Goal: Complete application form

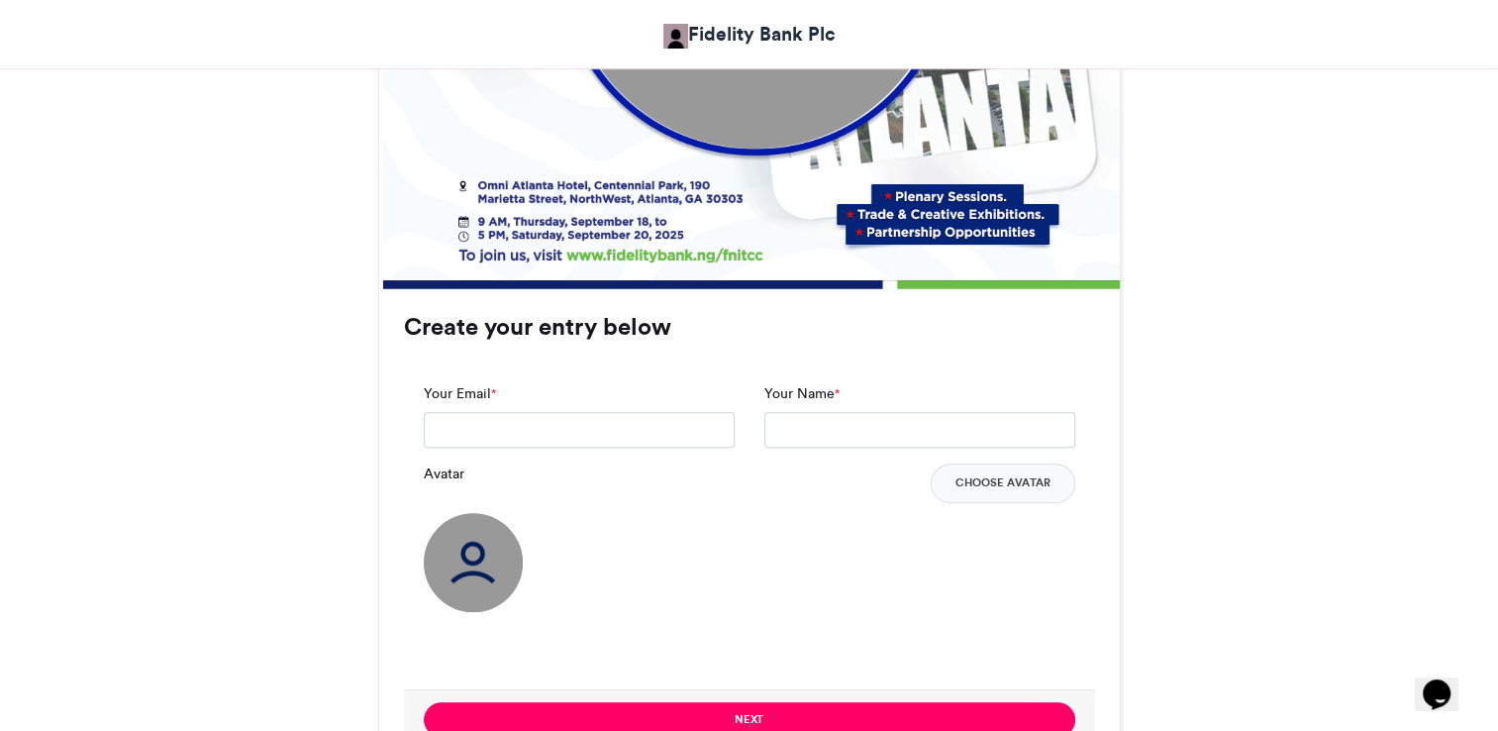
scroll to position [1312, 0]
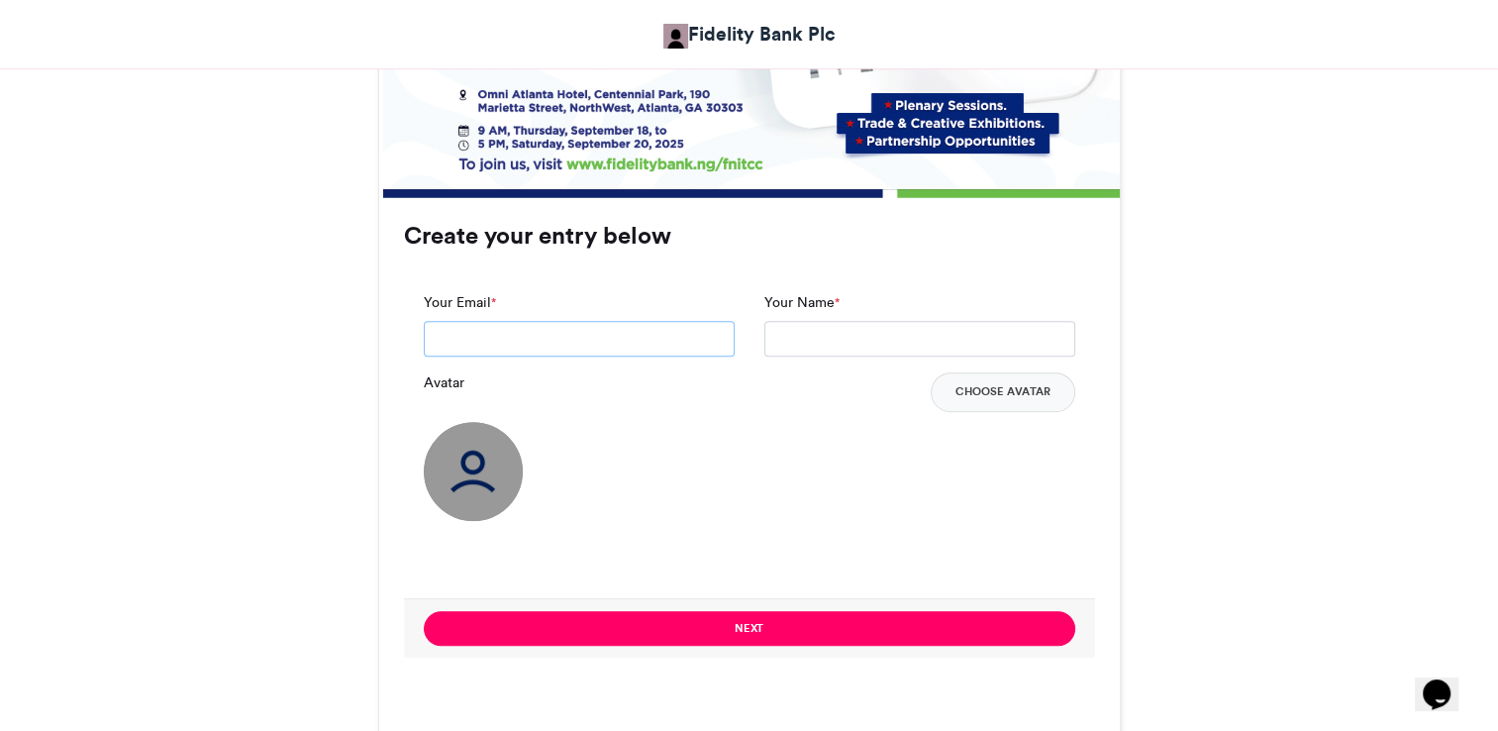
click at [591, 331] on input "Your Email *" at bounding box center [579, 339] width 311 height 36
type input "**********"
drag, startPoint x: 778, startPoint y: 628, endPoint x: 878, endPoint y: 521, distance: 146.4
click at [878, 521] on form "**********" at bounding box center [749, 464] width 691 height 385
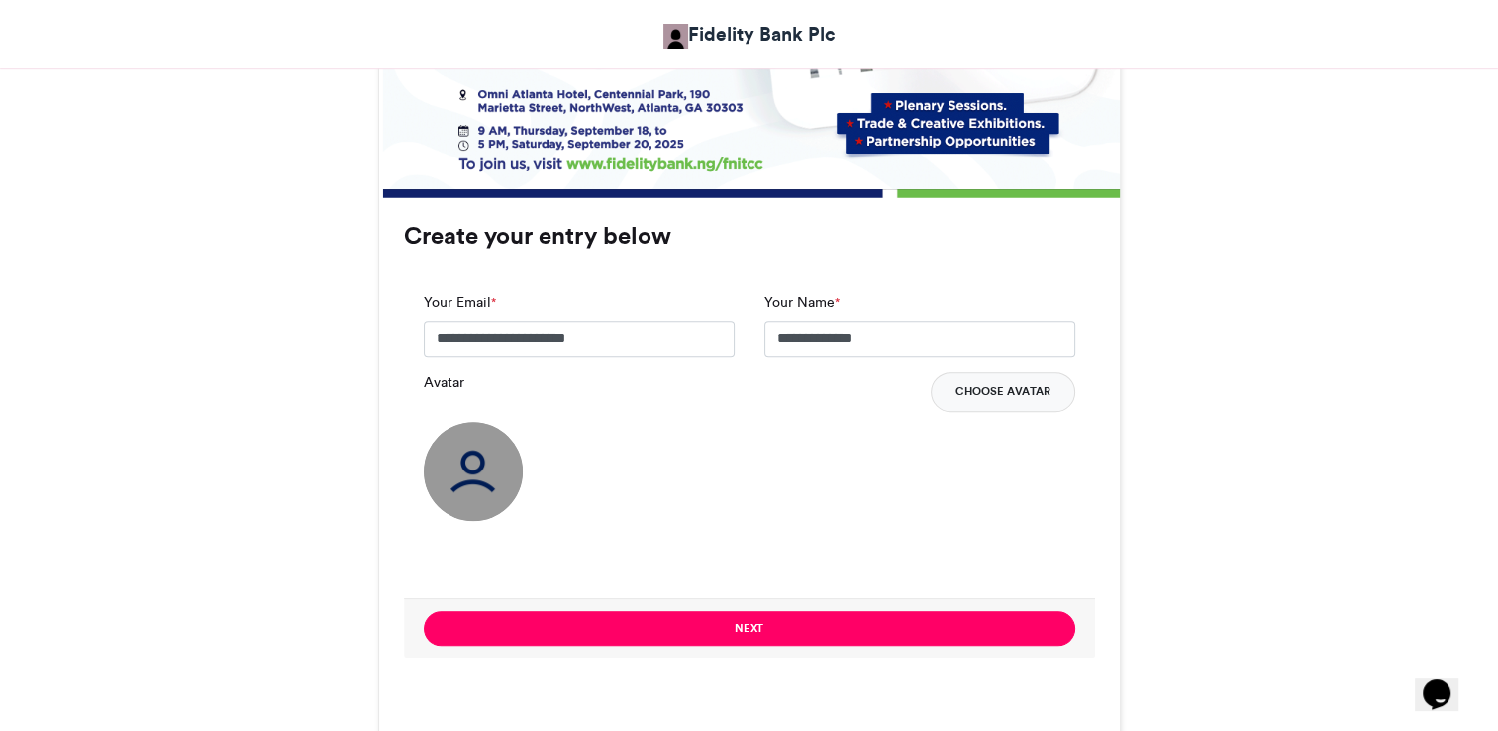
click at [993, 400] on button "Choose Avatar" at bounding box center [1003, 392] width 145 height 40
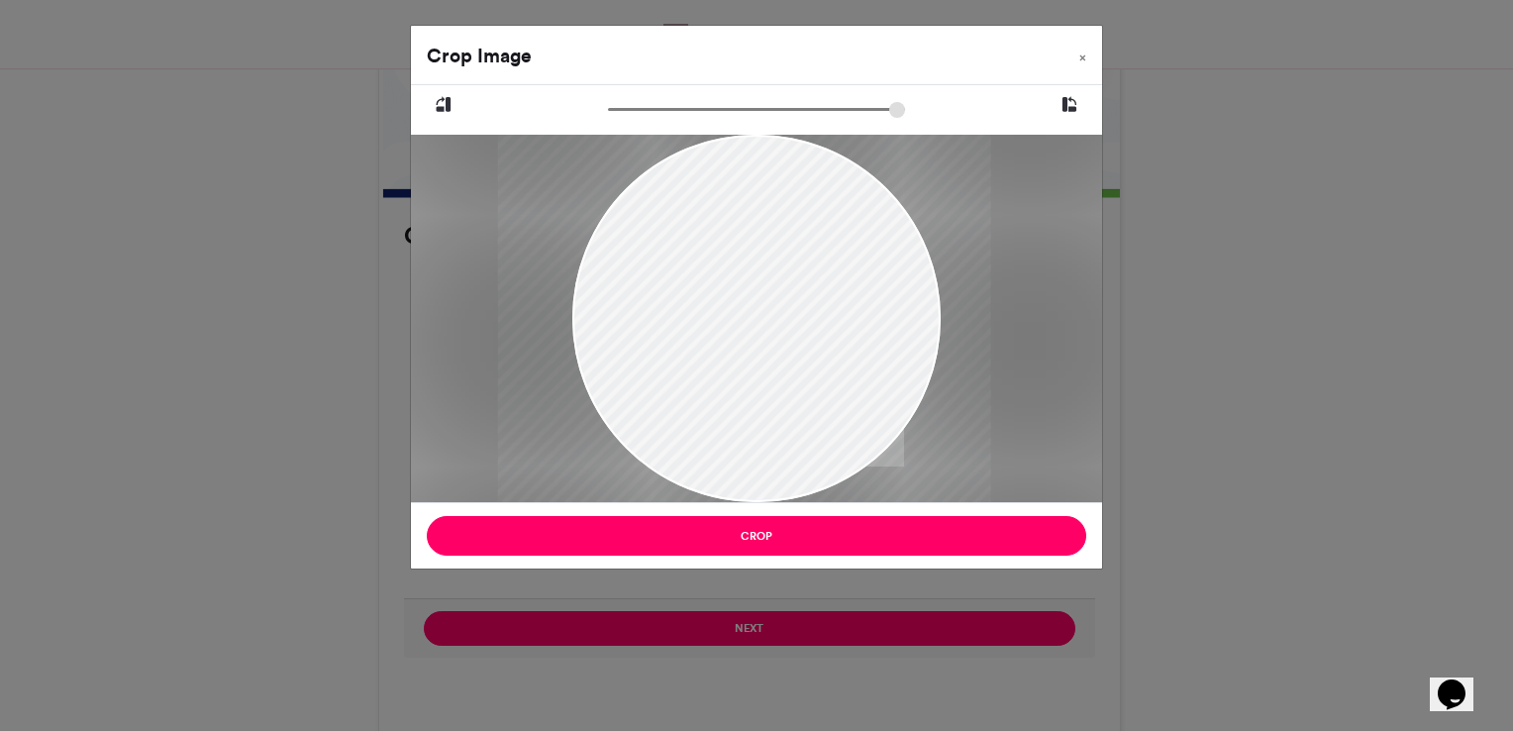
drag, startPoint x: 922, startPoint y: 328, endPoint x: 796, endPoint y: 325, distance: 125.8
click at [796, 325] on div at bounding box center [744, 318] width 493 height 367
drag, startPoint x: 796, startPoint y: 325, endPoint x: 975, endPoint y: 355, distance: 181.8
click at [975, 355] on div at bounding box center [818, 318] width 493 height 367
drag, startPoint x: 844, startPoint y: 237, endPoint x: 1130, endPoint y: 347, distance: 306.5
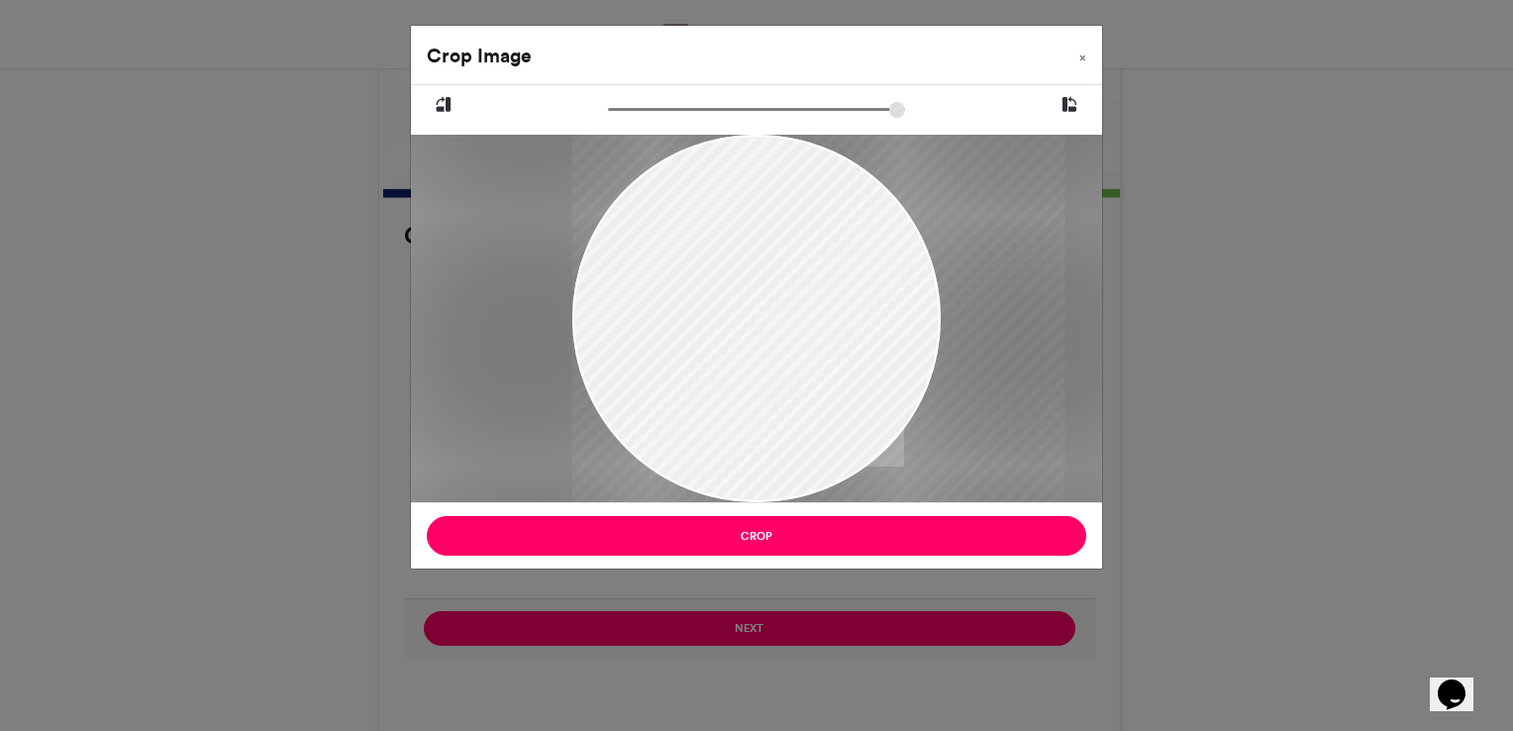
click at [1130, 347] on div "Crop Image × Crop" at bounding box center [756, 365] width 1513 height 731
drag, startPoint x: 916, startPoint y: 372, endPoint x: 1141, endPoint y: 390, distance: 225.5
click at [1141, 390] on div "Crop Image × Crop" at bounding box center [756, 365] width 1513 height 731
click at [1082, 56] on span "×" at bounding box center [1082, 57] width 7 height 12
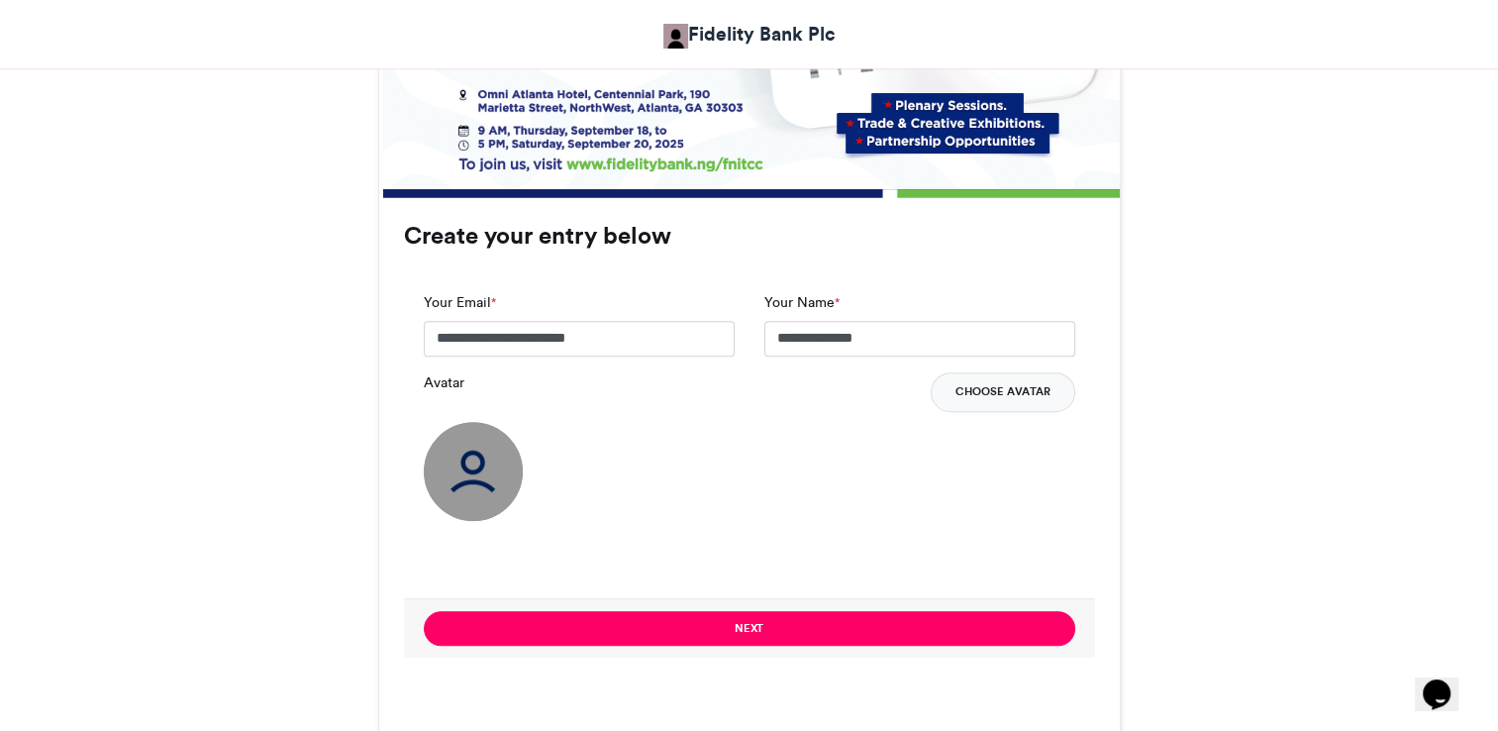
click at [998, 384] on button "Choose Avatar" at bounding box center [1003, 392] width 145 height 40
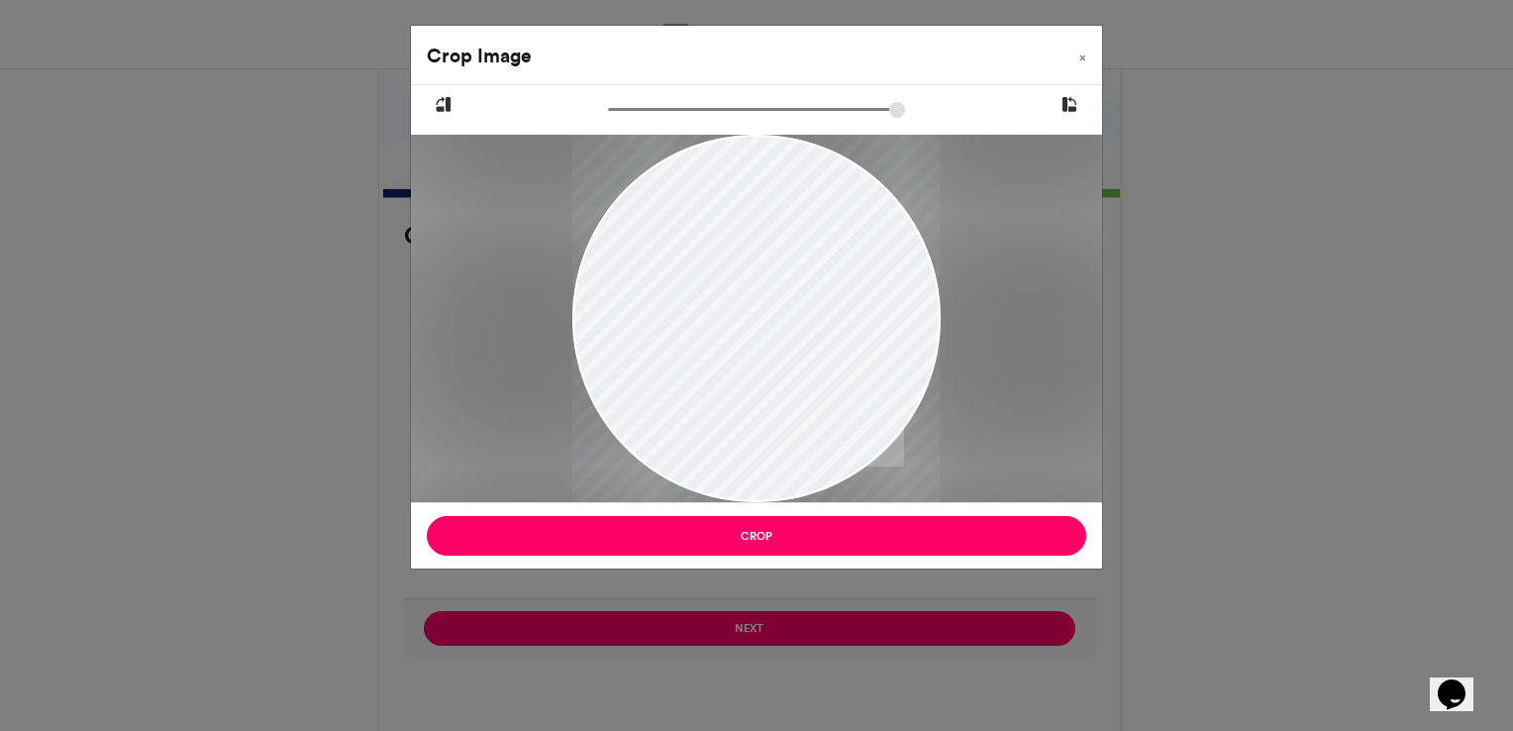
drag, startPoint x: 764, startPoint y: 358, endPoint x: 779, endPoint y: 423, distance: 66.0
click at [779, 423] on div at bounding box center [755, 384] width 367 height 1118
click at [1086, 50] on button "×" at bounding box center [1082, 53] width 39 height 55
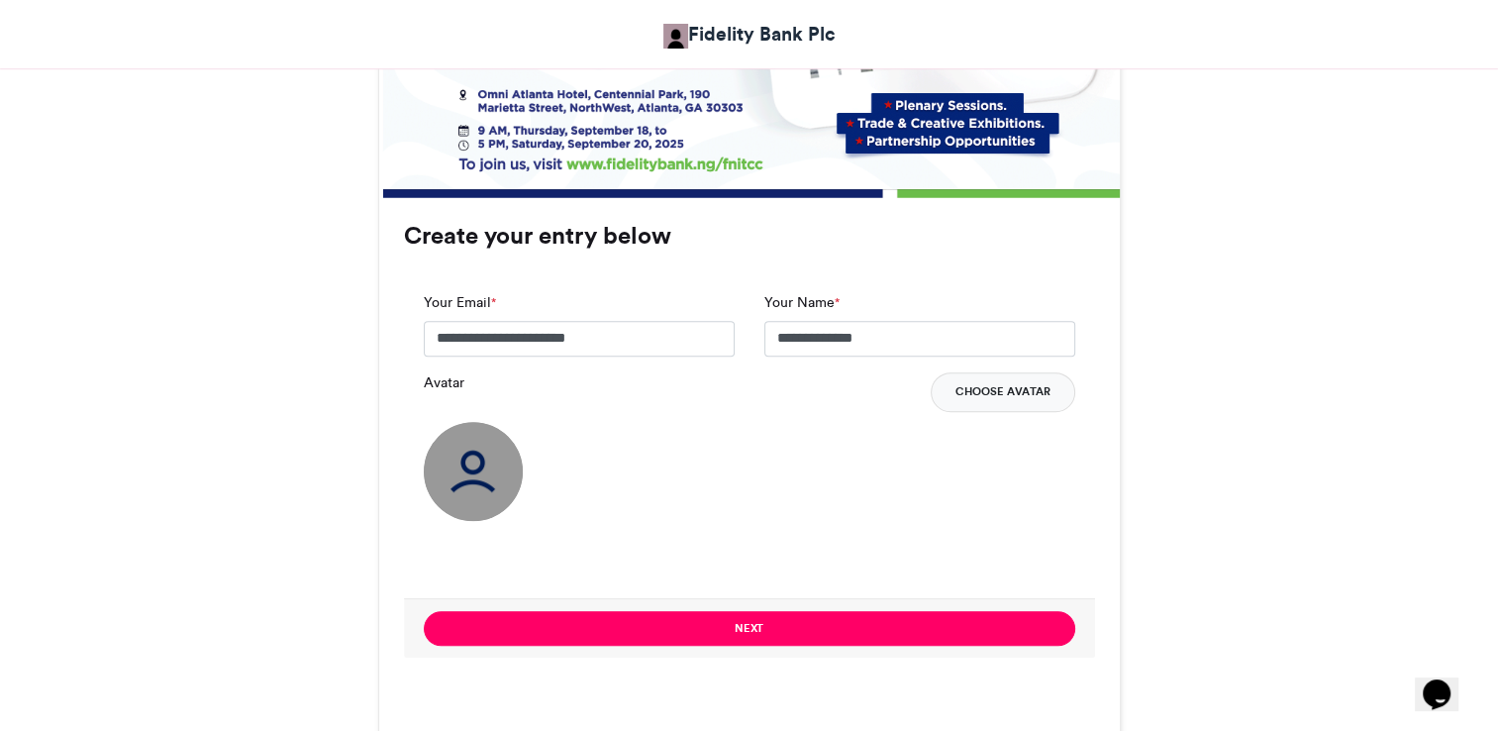
click at [1027, 394] on button "Choose Avatar" at bounding box center [1003, 392] width 145 height 40
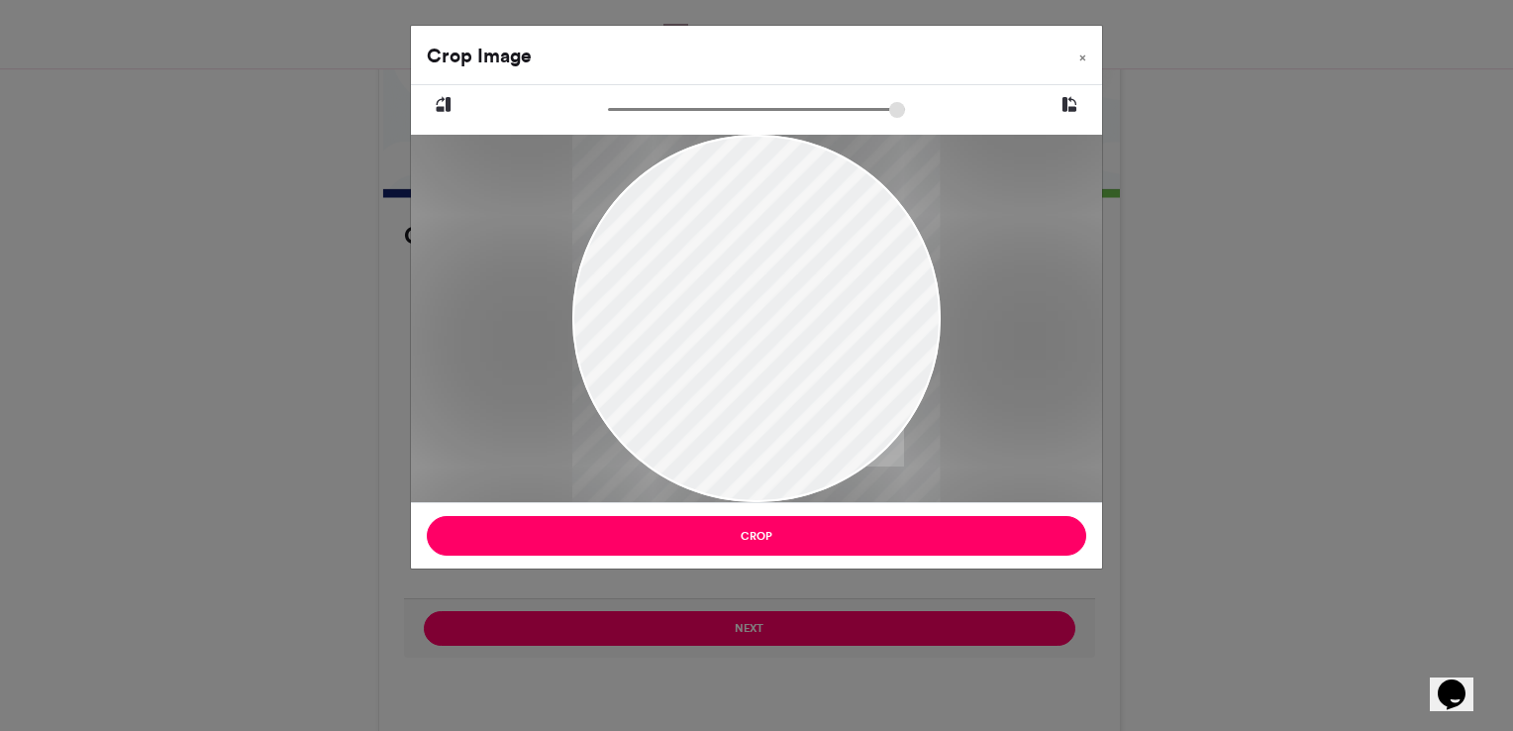
drag, startPoint x: 839, startPoint y: 430, endPoint x: 859, endPoint y: 273, distance: 157.8
click at [859, 273] on div at bounding box center [755, 161] width 367 height 782
drag, startPoint x: 931, startPoint y: 277, endPoint x: 982, endPoint y: 278, distance: 51.5
click at [982, 278] on div at bounding box center [756, 318] width 691 height 367
drag, startPoint x: 919, startPoint y: 235, endPoint x: 867, endPoint y: 248, distance: 53.1
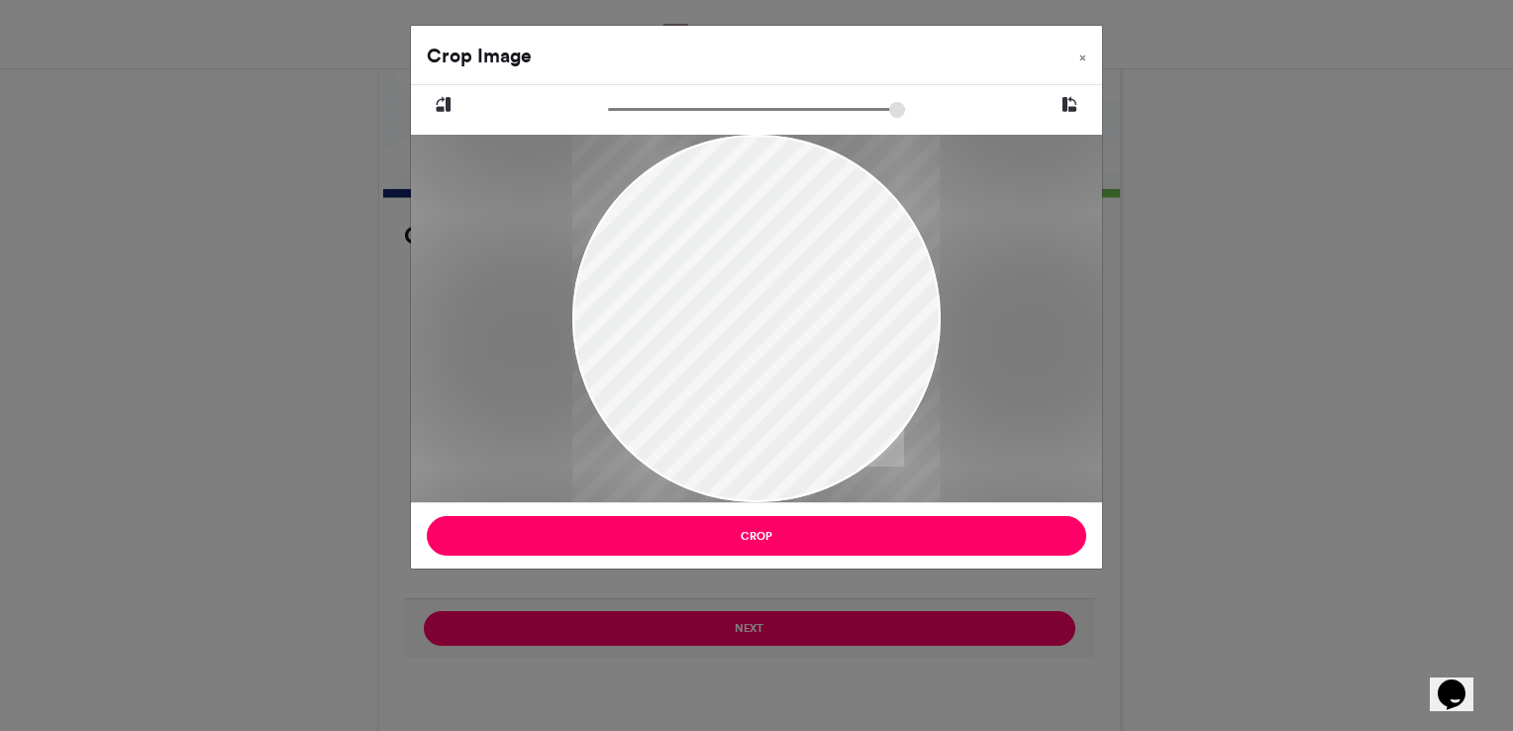
click at [867, 248] on div at bounding box center [755, 145] width 367 height 782
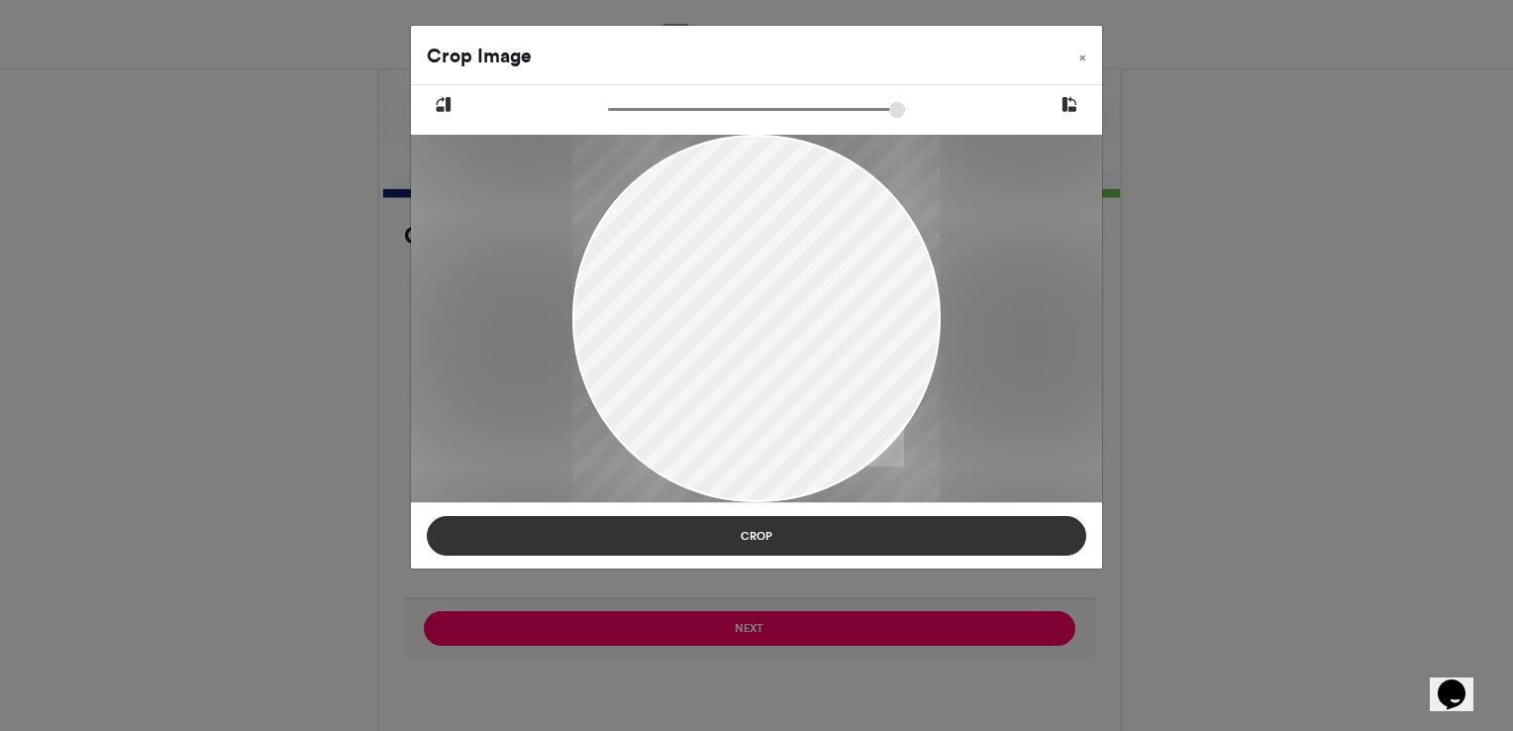
click at [869, 542] on button "Crop" at bounding box center [756, 536] width 659 height 40
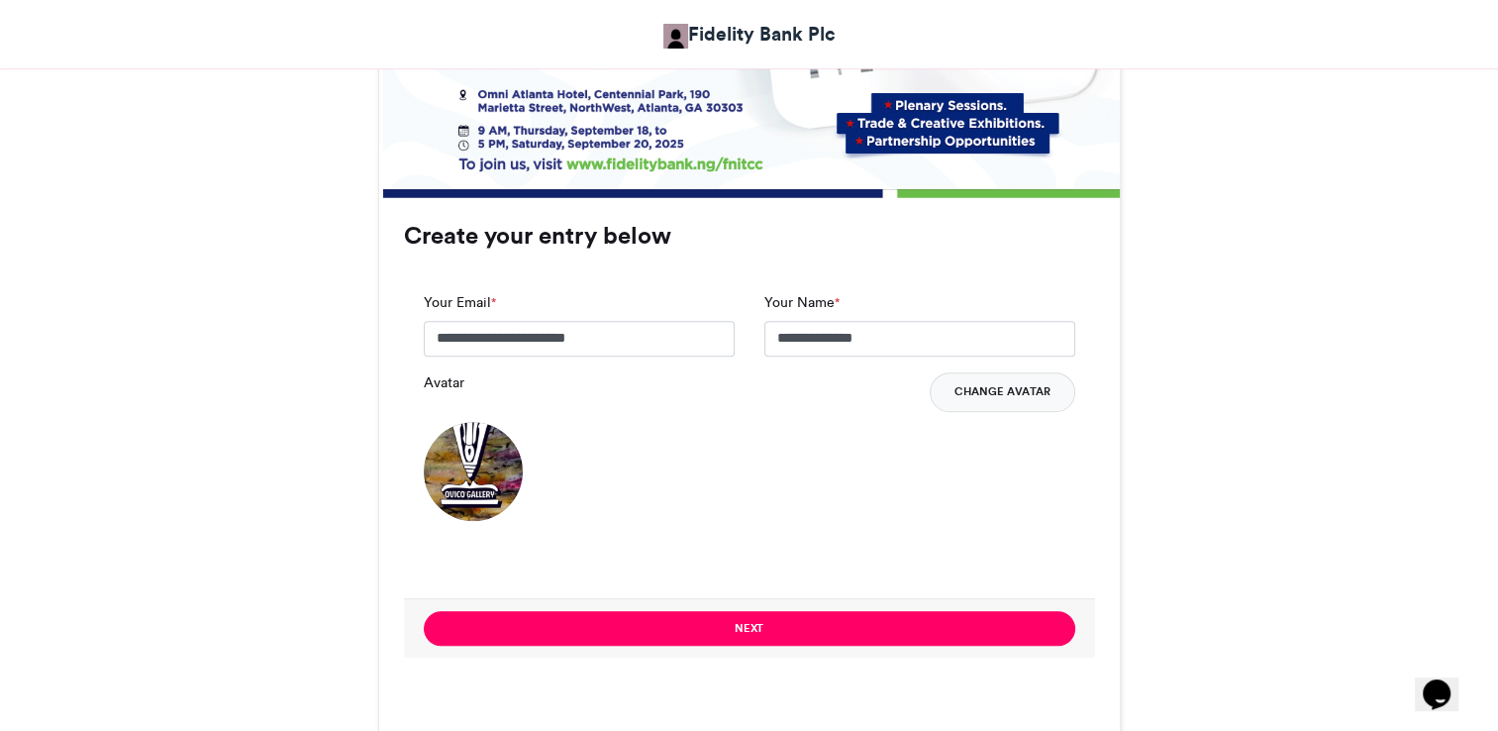
click at [965, 388] on button "Change Avatar" at bounding box center [1003, 392] width 146 height 40
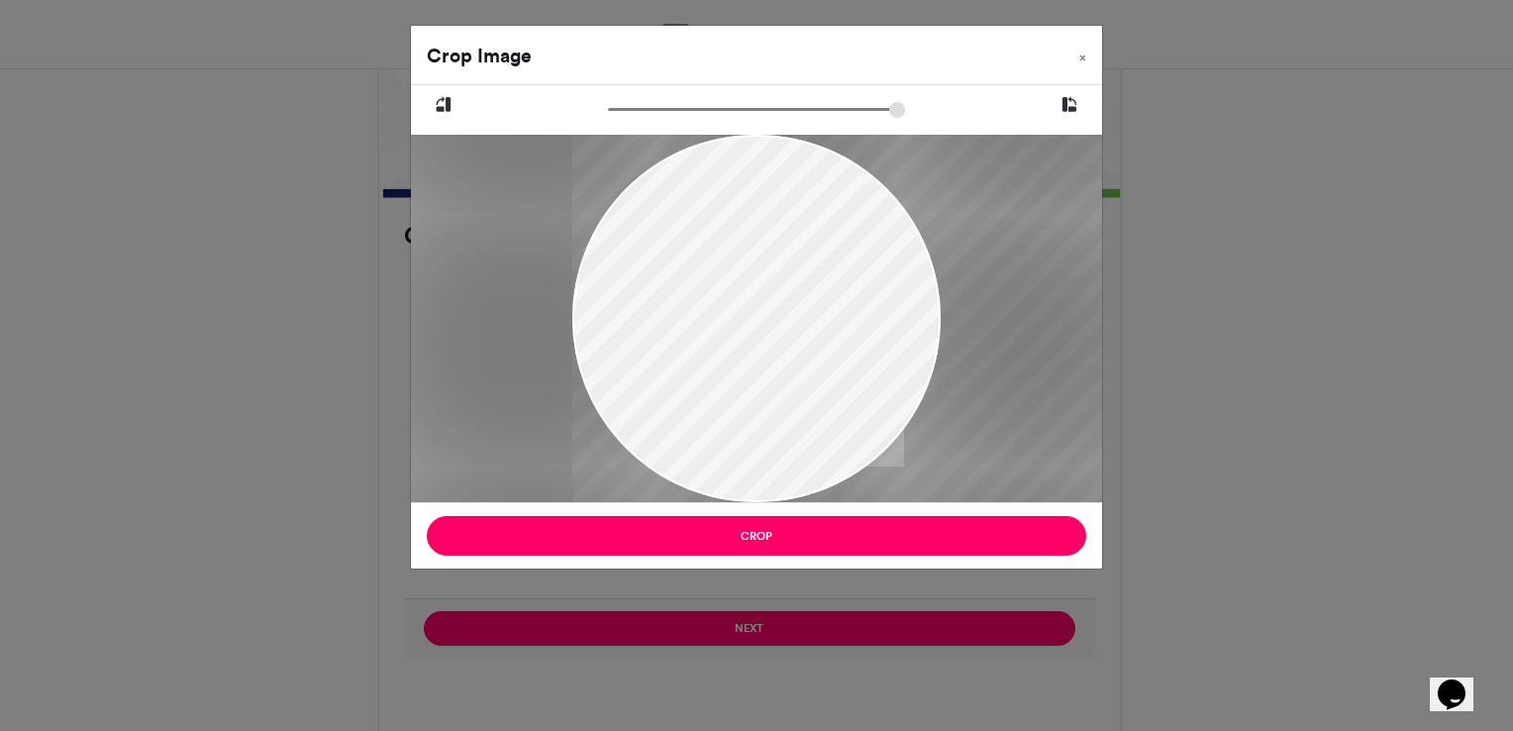
drag, startPoint x: 823, startPoint y: 420, endPoint x: 1345, endPoint y: 397, distance: 522.3
click at [1345, 397] on div "Crop Image × Crop" at bounding box center [756, 365] width 1513 height 731
drag, startPoint x: 897, startPoint y: 335, endPoint x: 1114, endPoint y: 339, distance: 216.9
click at [1114, 339] on div "Crop Image × Crop" at bounding box center [756, 365] width 1513 height 731
drag, startPoint x: 813, startPoint y: 410, endPoint x: 919, endPoint y: 402, distance: 106.2
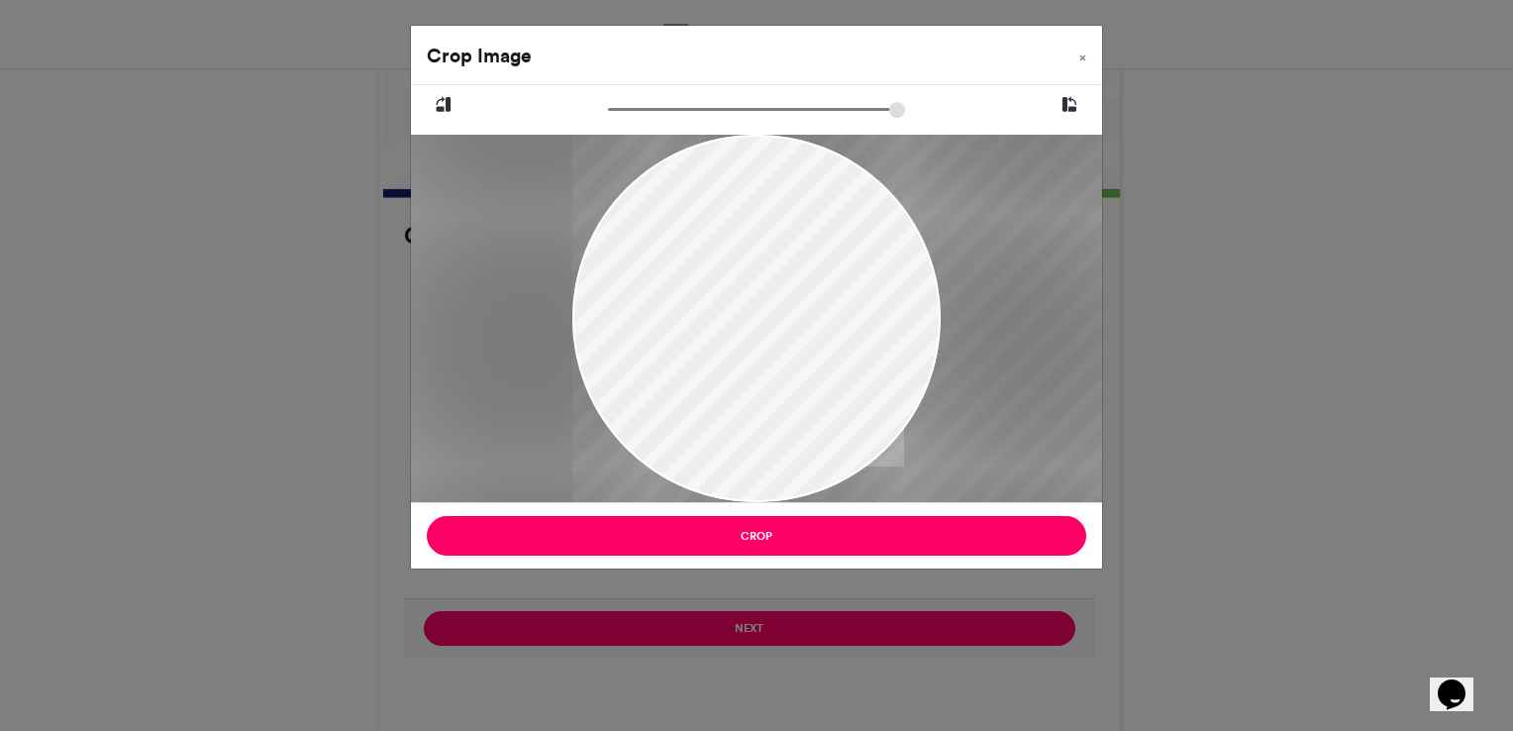
click at [919, 402] on div at bounding box center [991, 318] width 839 height 367
click at [1080, 54] on span "×" at bounding box center [1082, 57] width 7 height 12
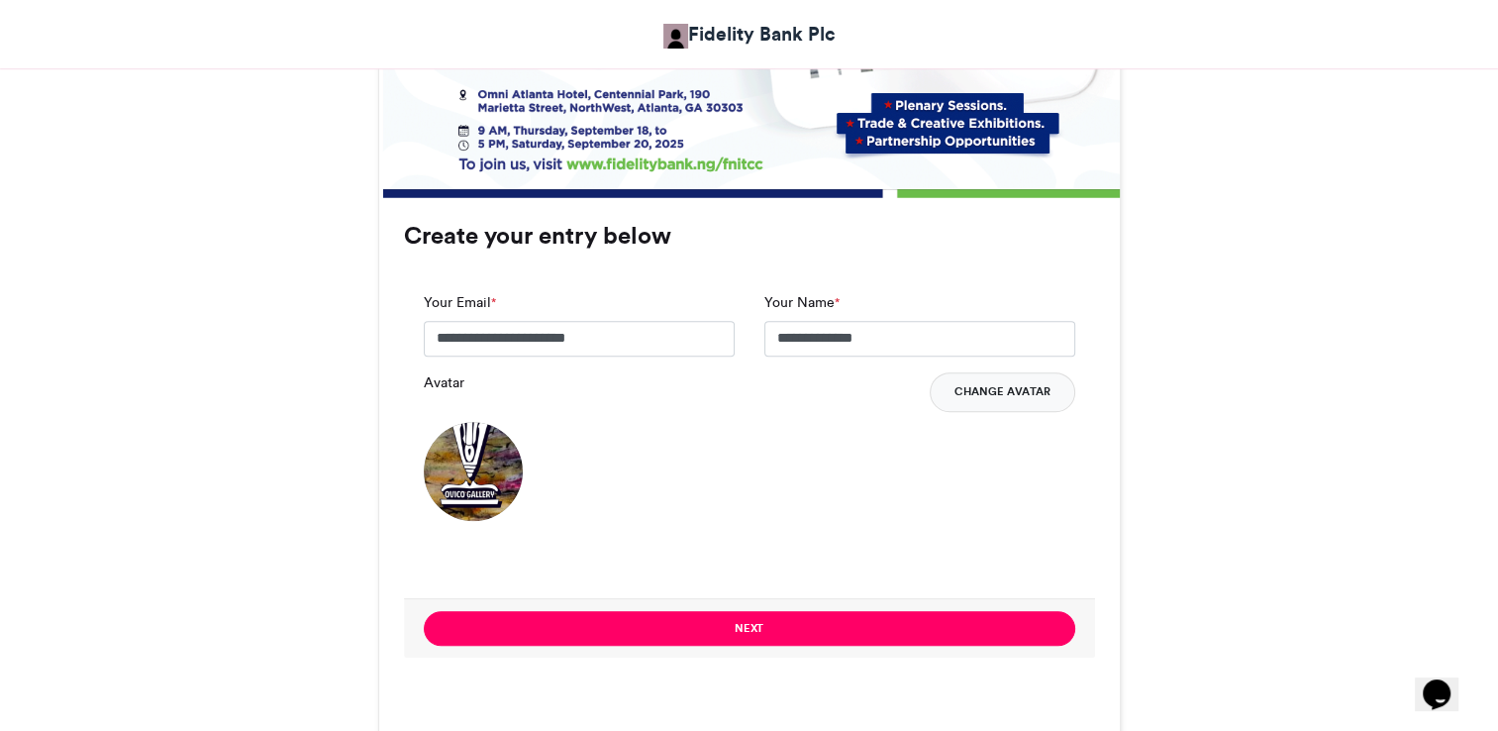
click at [969, 386] on button "Change Avatar" at bounding box center [1003, 392] width 146 height 40
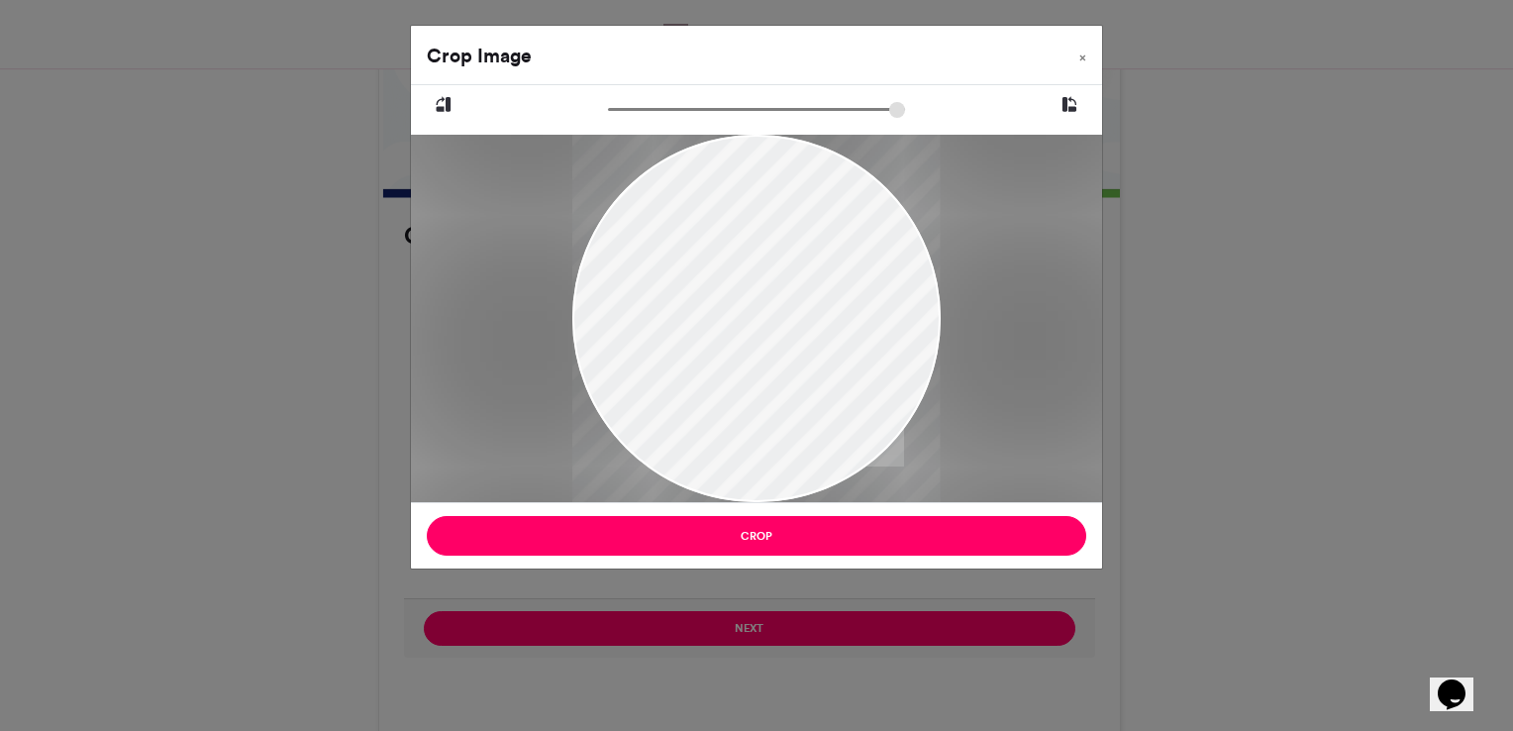
drag, startPoint x: 790, startPoint y: 442, endPoint x: 792, endPoint y: 457, distance: 16.0
click at [792, 457] on div at bounding box center [755, 297] width 367 height 568
drag, startPoint x: 618, startPoint y: 109, endPoint x: 563, endPoint y: 103, distance: 54.8
click at [608, 103] on input "zoom" at bounding box center [756, 109] width 297 height 19
click at [432, 104] on button at bounding box center [443, 105] width 65 height 40
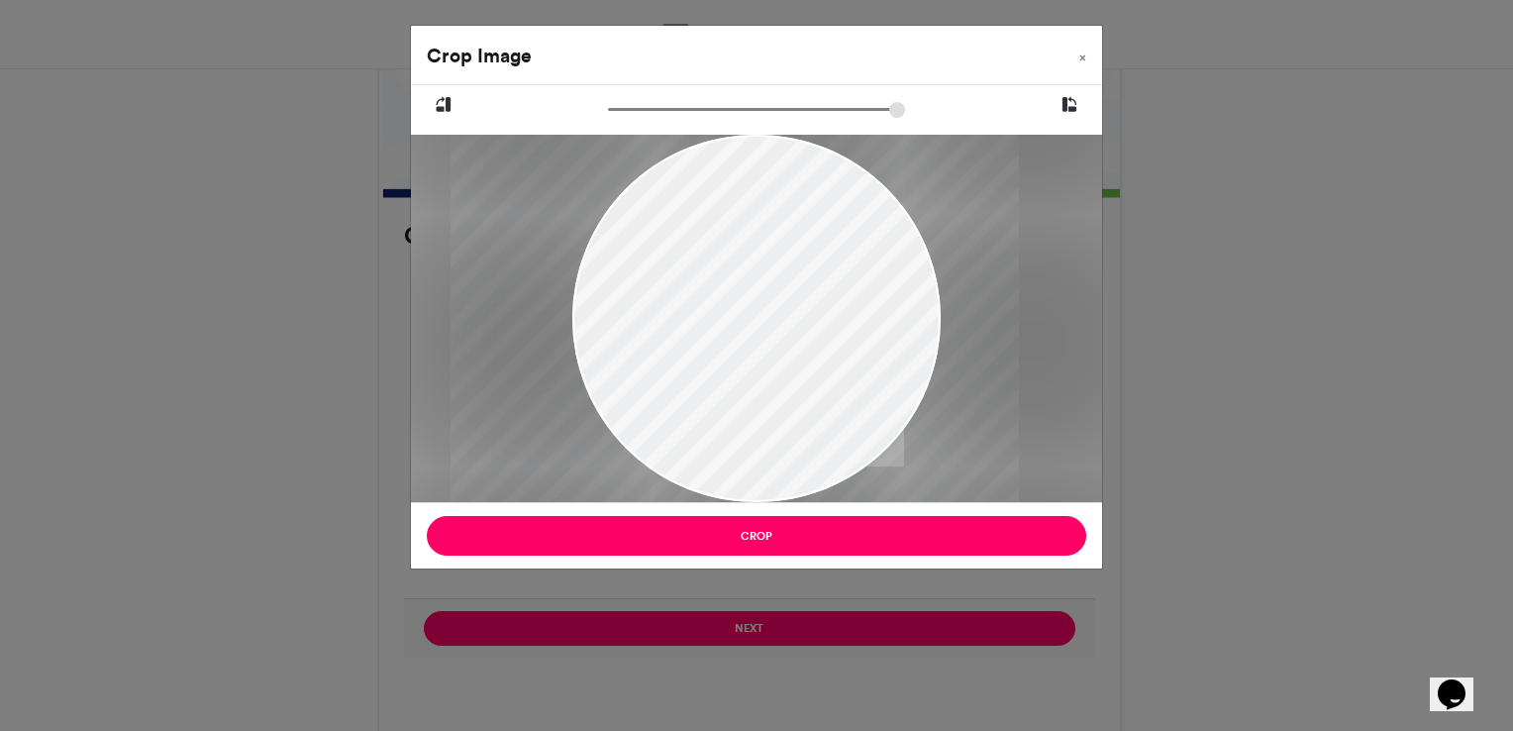
click at [432, 104] on button at bounding box center [443, 105] width 65 height 40
drag, startPoint x: 773, startPoint y: 307, endPoint x: 757, endPoint y: 242, distance: 67.2
click at [757, 242] on div at bounding box center [755, 234] width 367 height 568
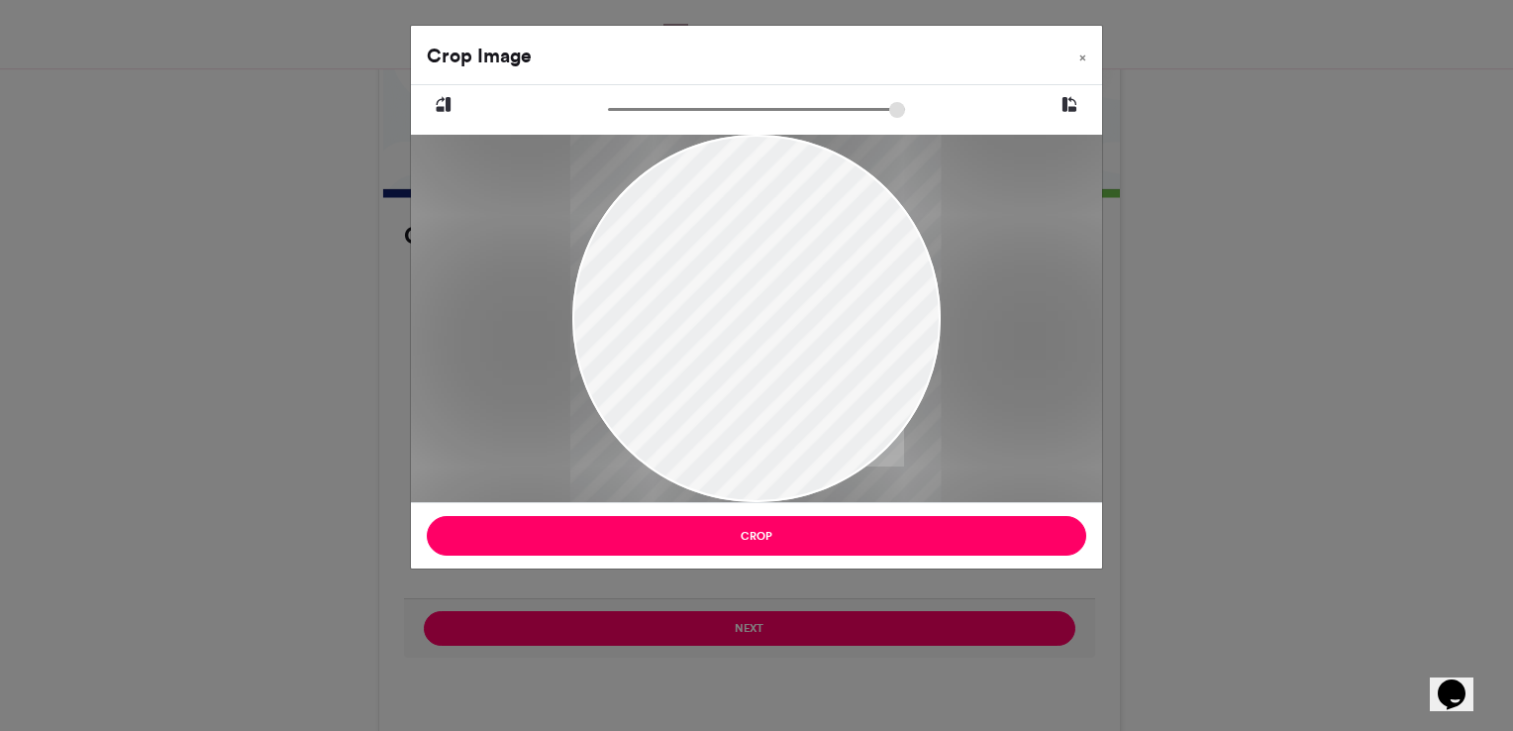
type input "******"
drag, startPoint x: 618, startPoint y: 107, endPoint x: 594, endPoint y: 108, distance: 23.8
click at [608, 108] on input "zoom" at bounding box center [756, 109] width 297 height 19
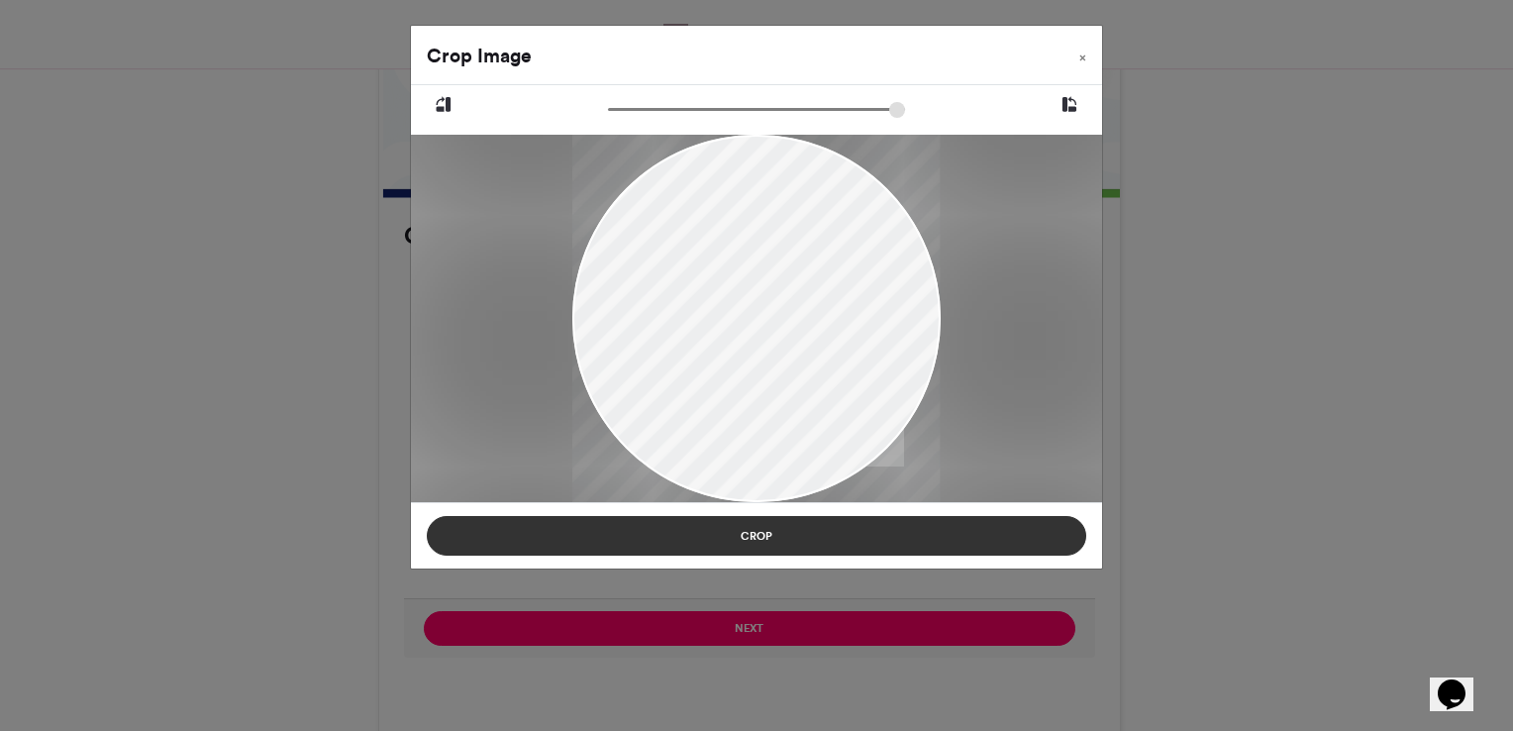
click at [755, 533] on button "Crop" at bounding box center [756, 536] width 659 height 40
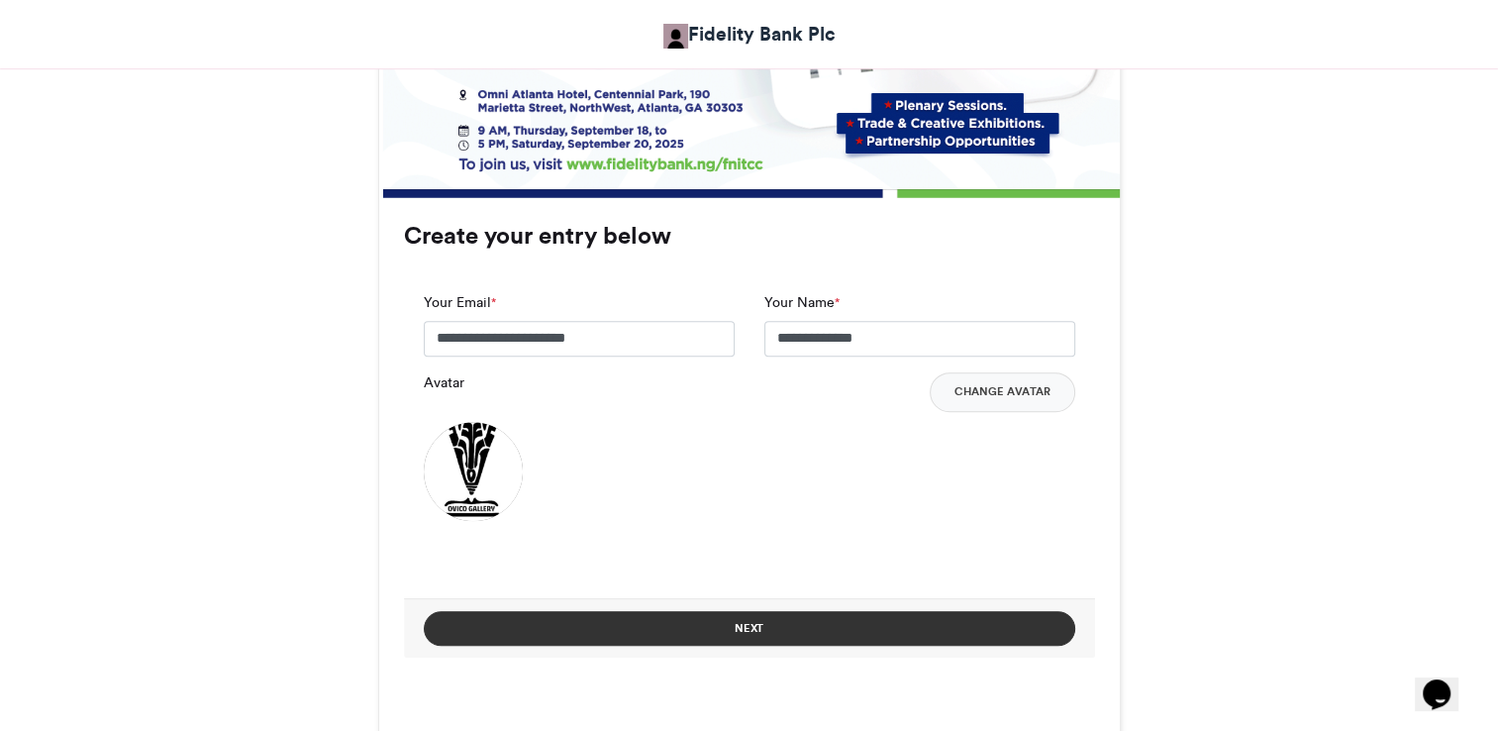
click at [840, 624] on button "Next" at bounding box center [750, 628] width 652 height 35
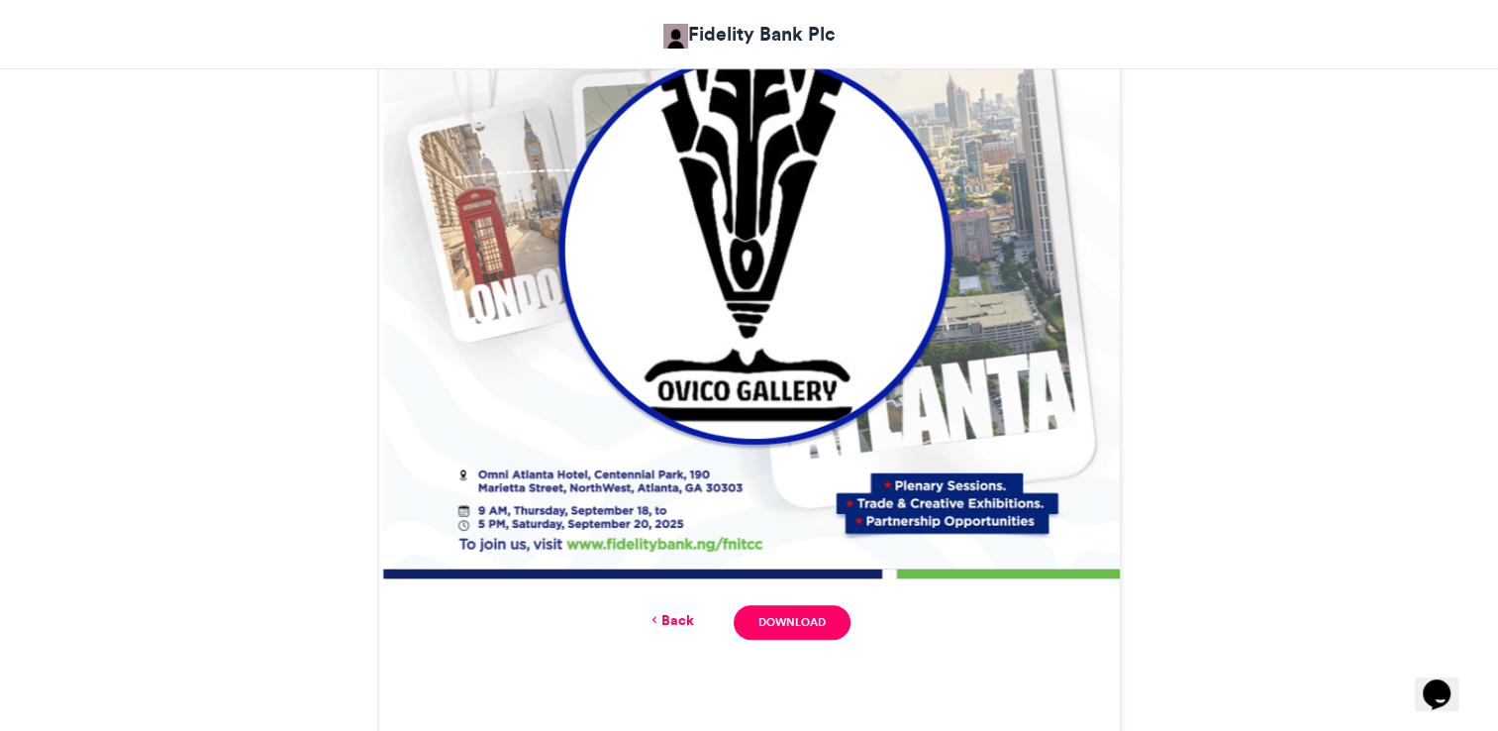
scroll to position [935, 0]
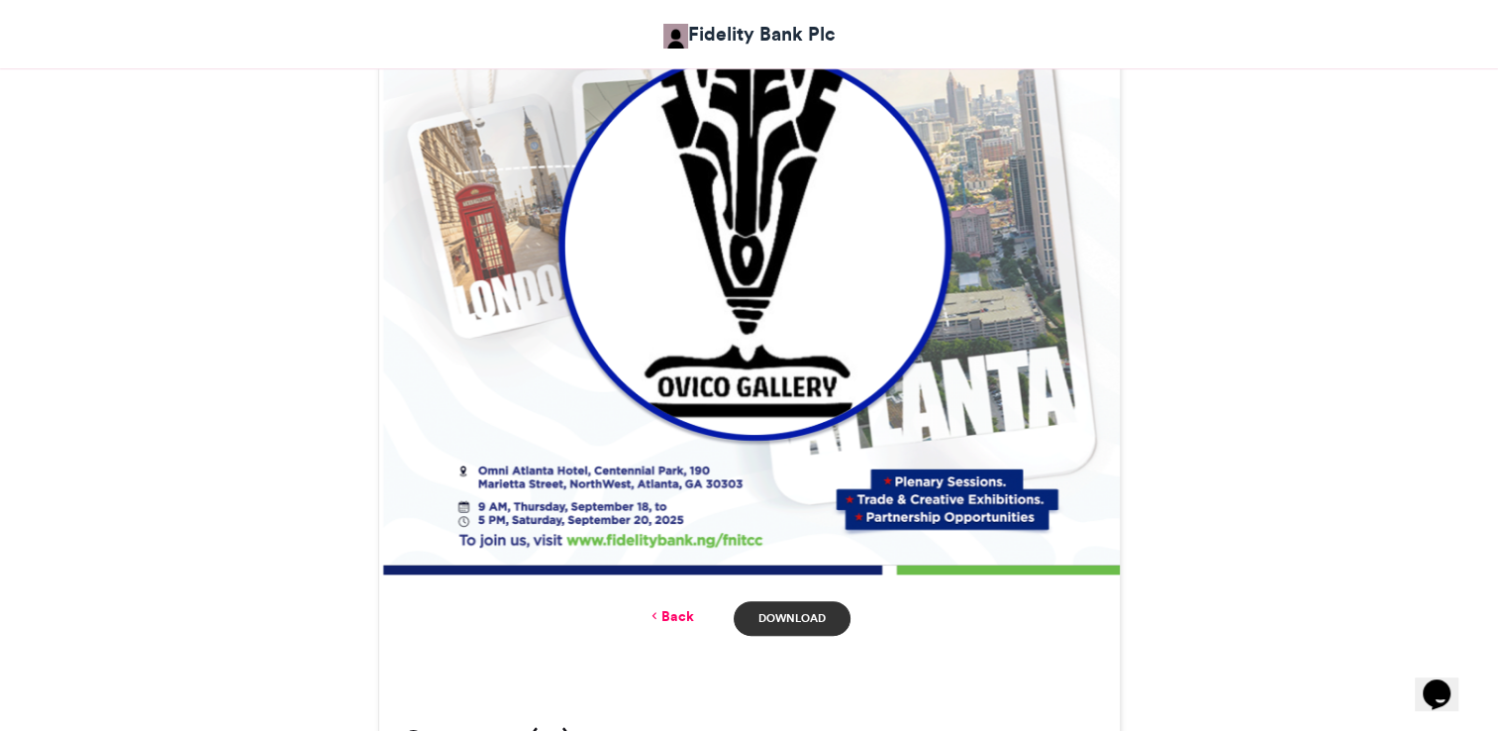
click at [802, 625] on link "Download" at bounding box center [792, 618] width 116 height 35
